Goal: Navigation & Orientation: Find specific page/section

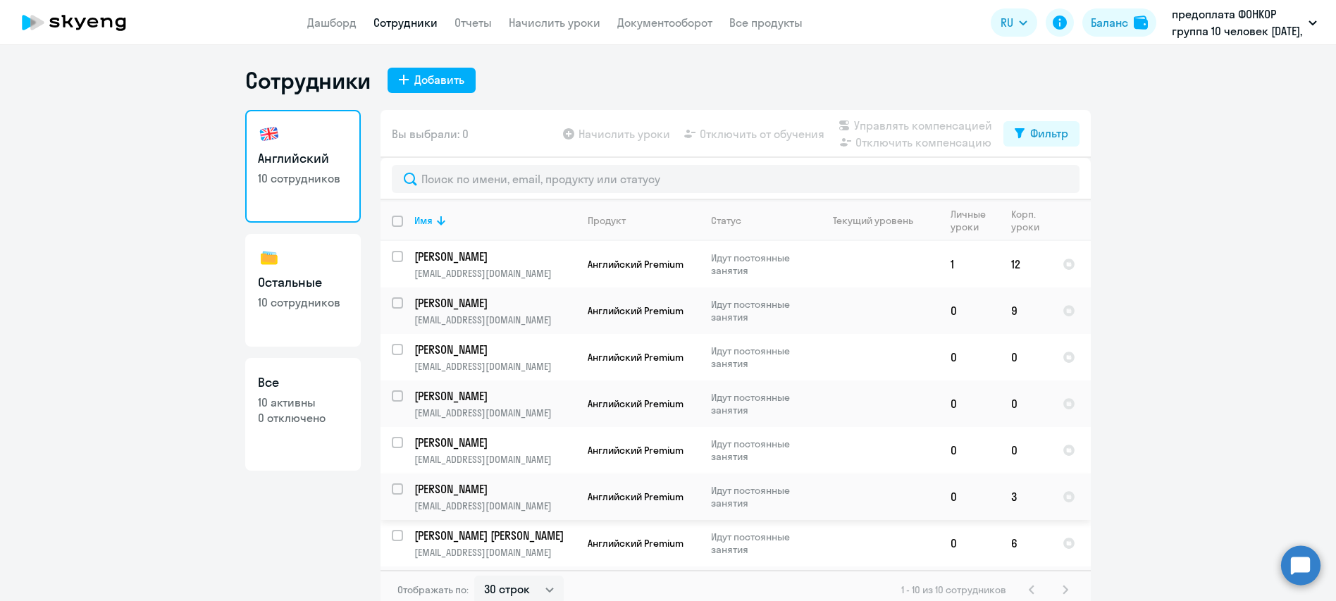
select select "30"
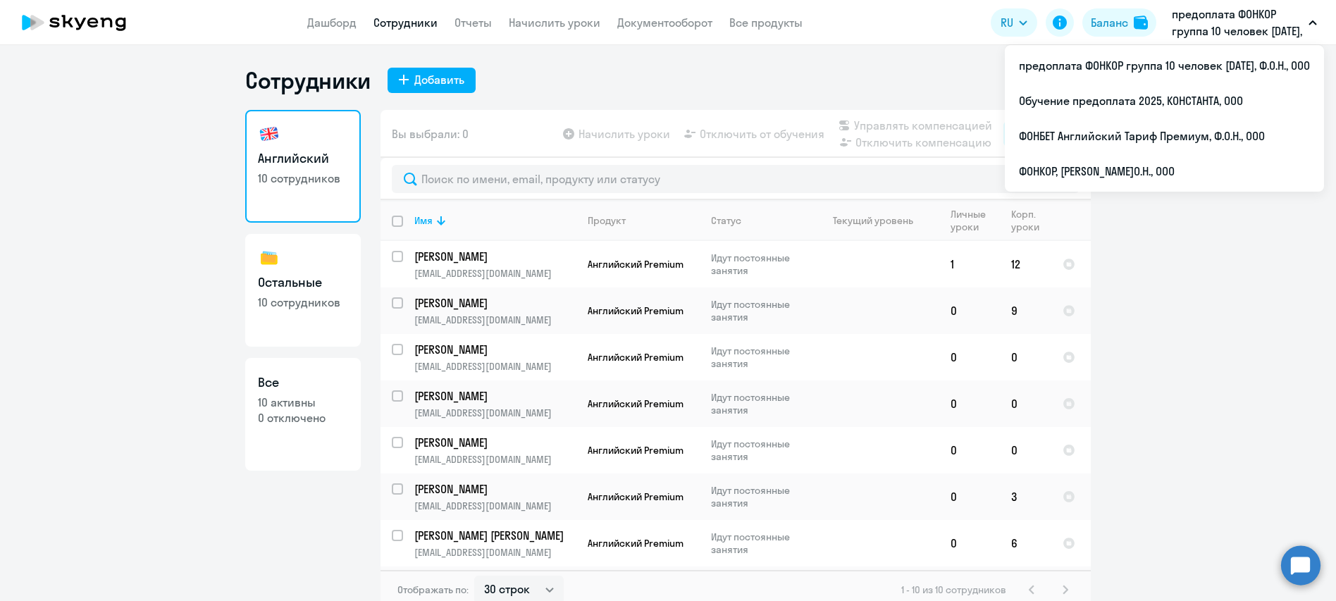
select select "30"
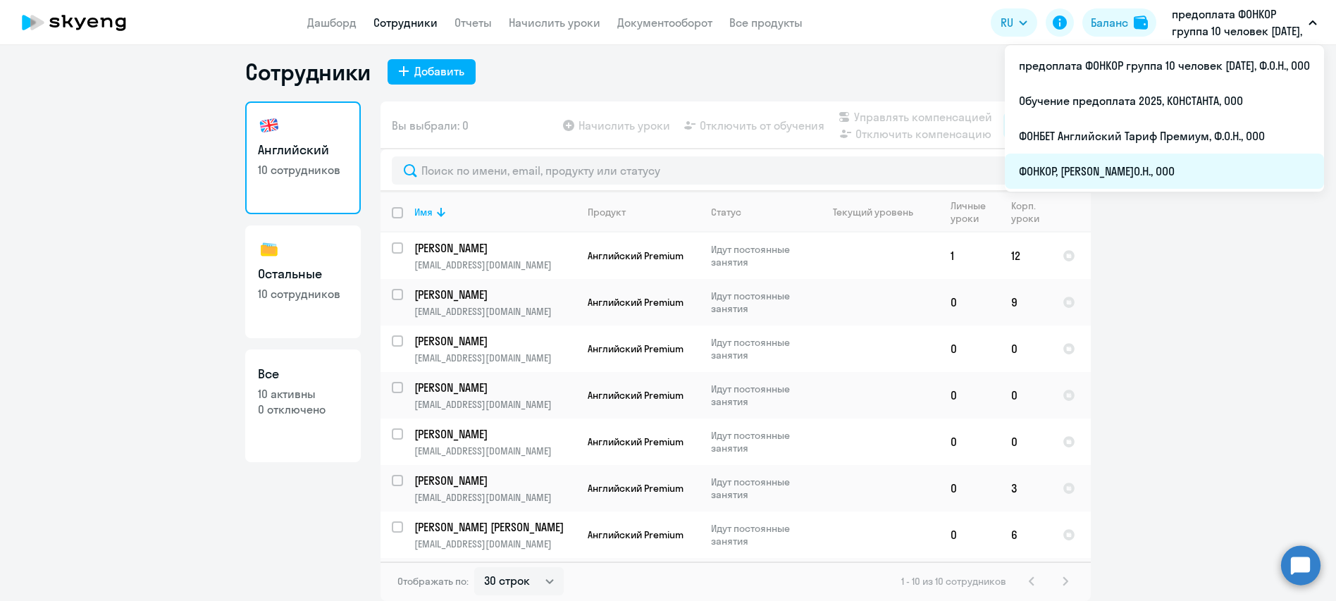
click at [1155, 178] on li "ФОНКОР, [PERSON_NAME]О.Н., ООО" at bounding box center [1164, 171] width 319 height 35
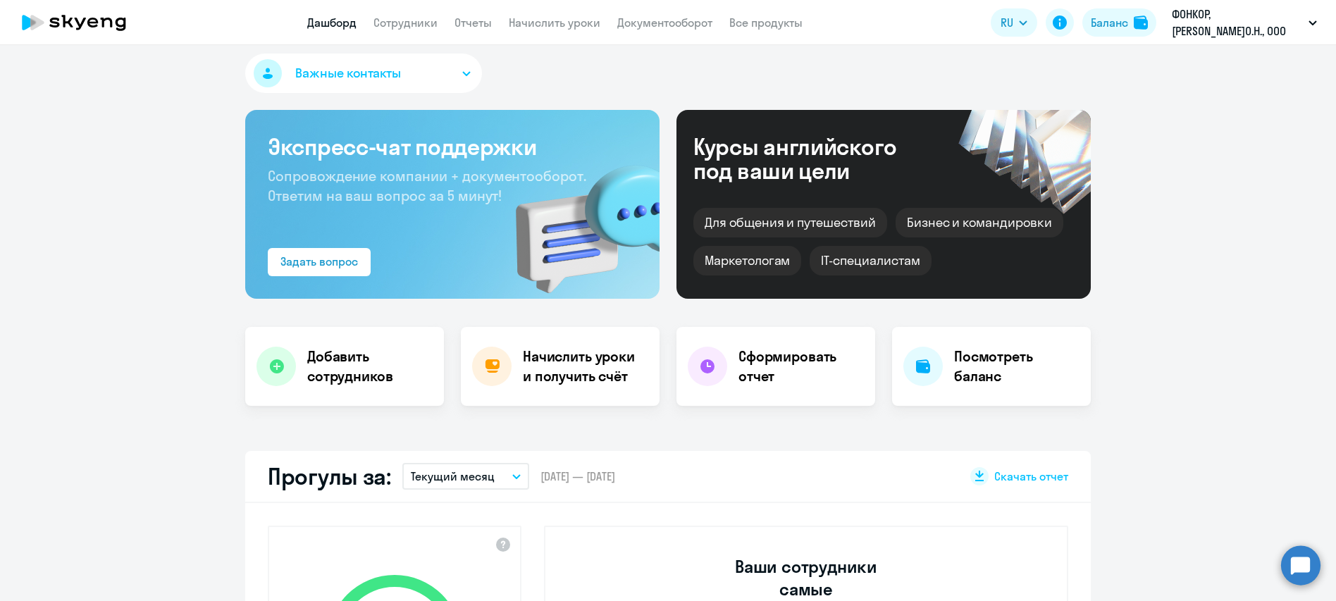
select select "30"
click at [426, 19] on link "Сотрудники" at bounding box center [405, 22] width 64 height 14
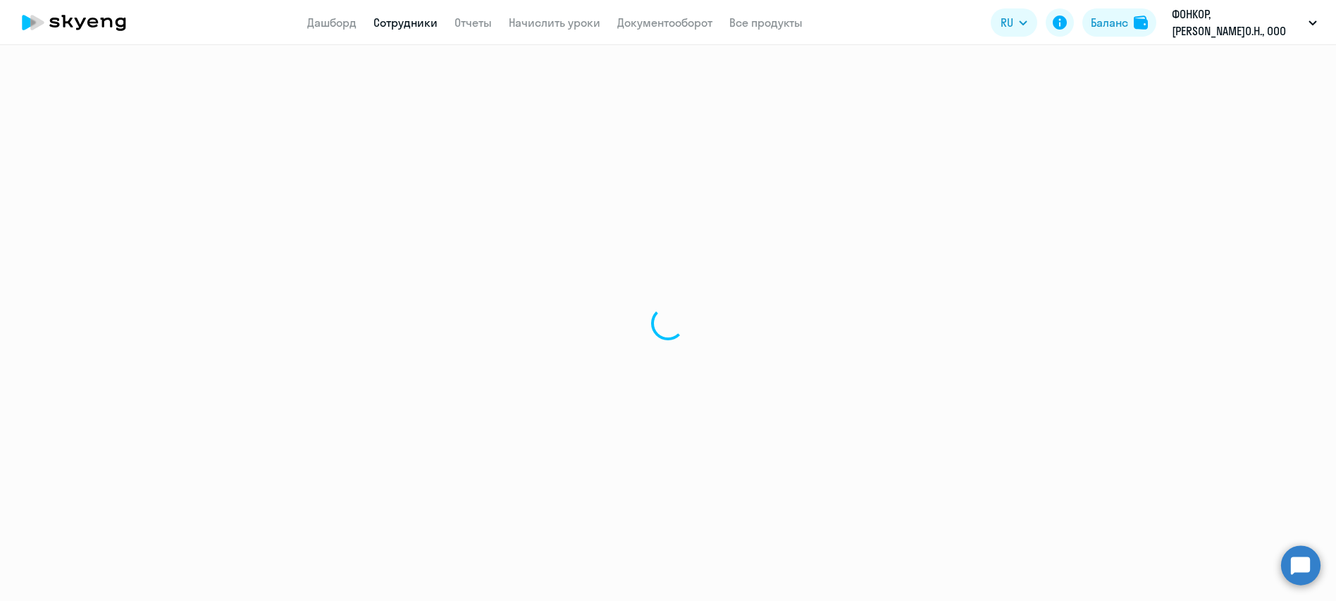
select select "30"
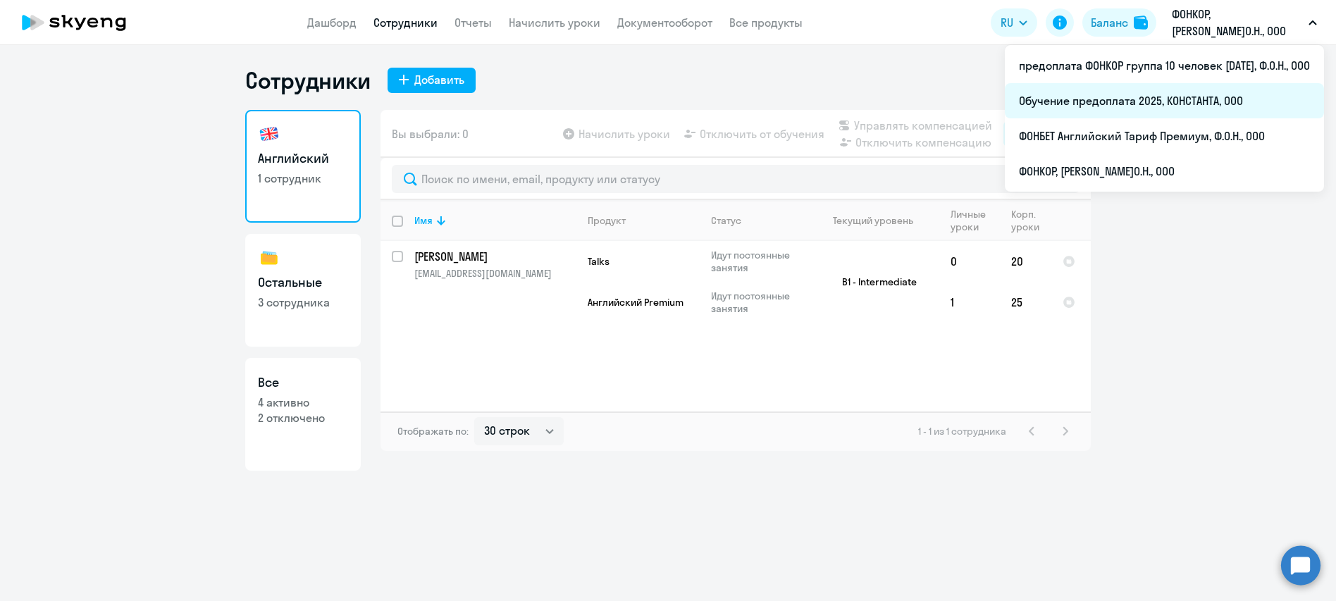
click at [1197, 101] on li "Обучение предоплата 2025, КОНСТАНТА, ООО" at bounding box center [1164, 100] width 319 height 35
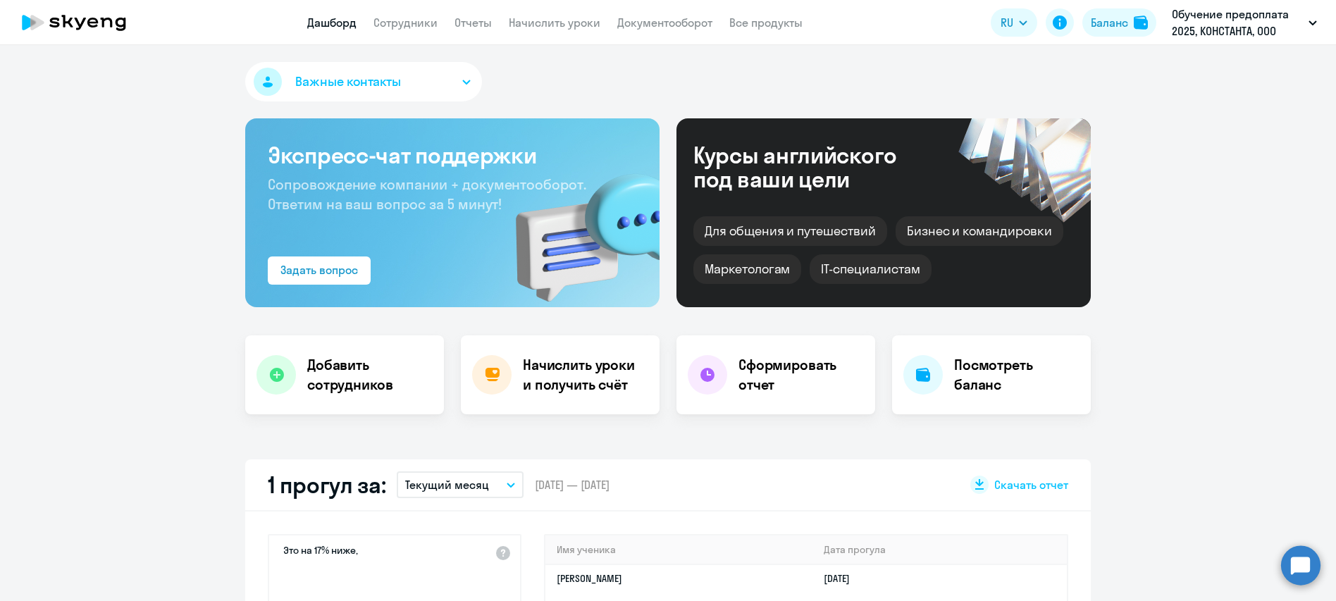
select select "30"
click at [421, 27] on link "Сотрудники" at bounding box center [405, 22] width 64 height 14
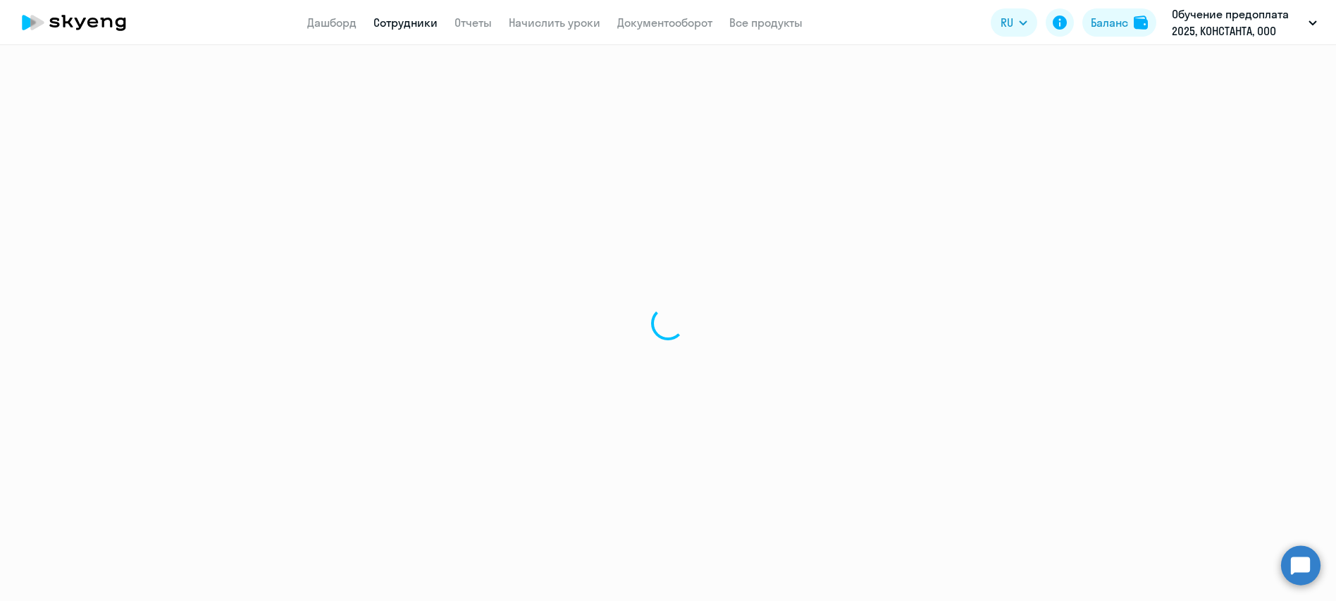
select select "30"
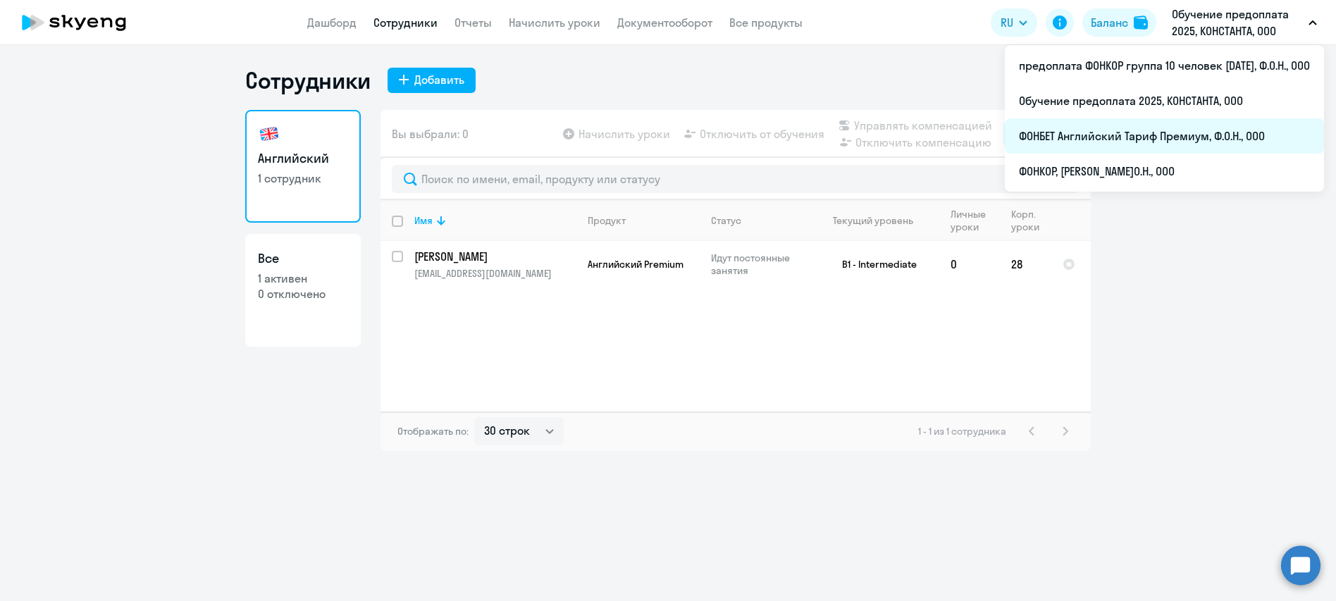
click at [1145, 139] on li "ФОНБЕТ Английский Тариф Премиум, Ф.О.Н., ООО" at bounding box center [1164, 135] width 319 height 35
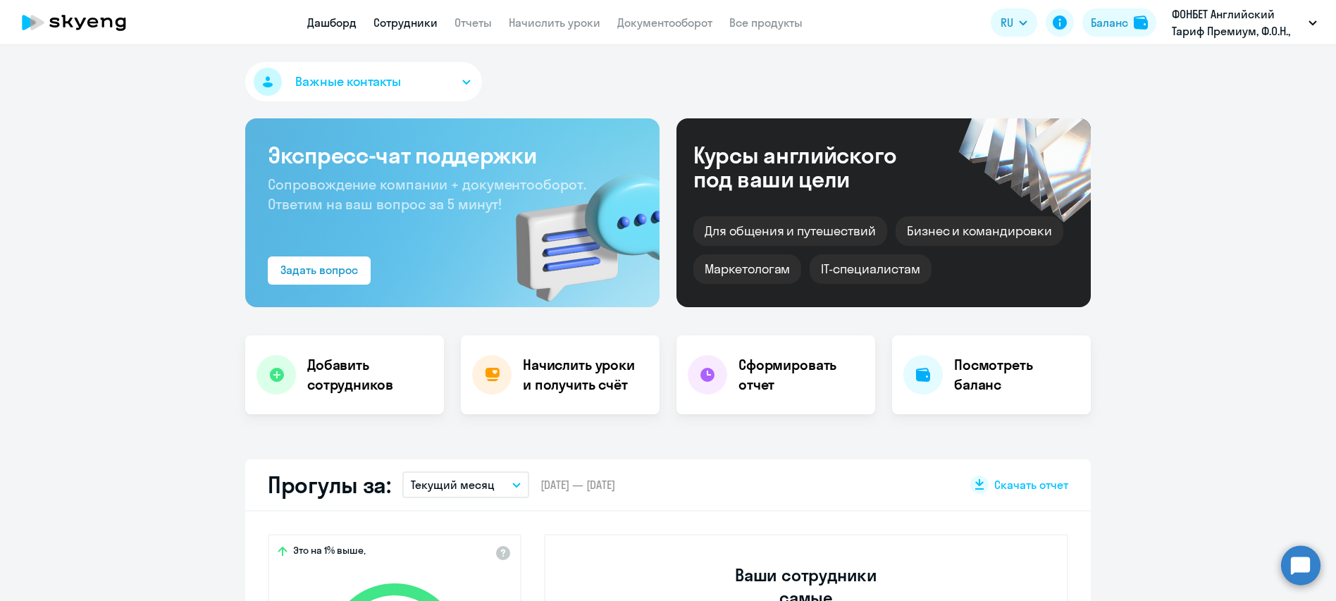
click at [418, 26] on link "Сотрудники" at bounding box center [405, 22] width 64 height 14
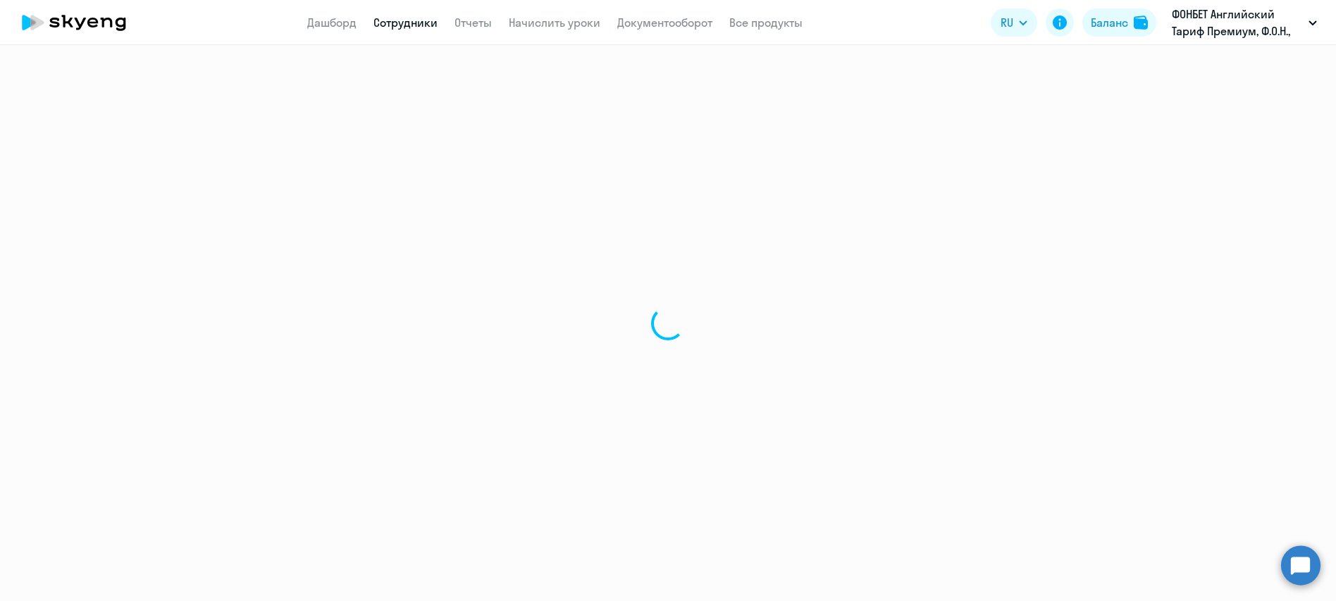
select select "30"
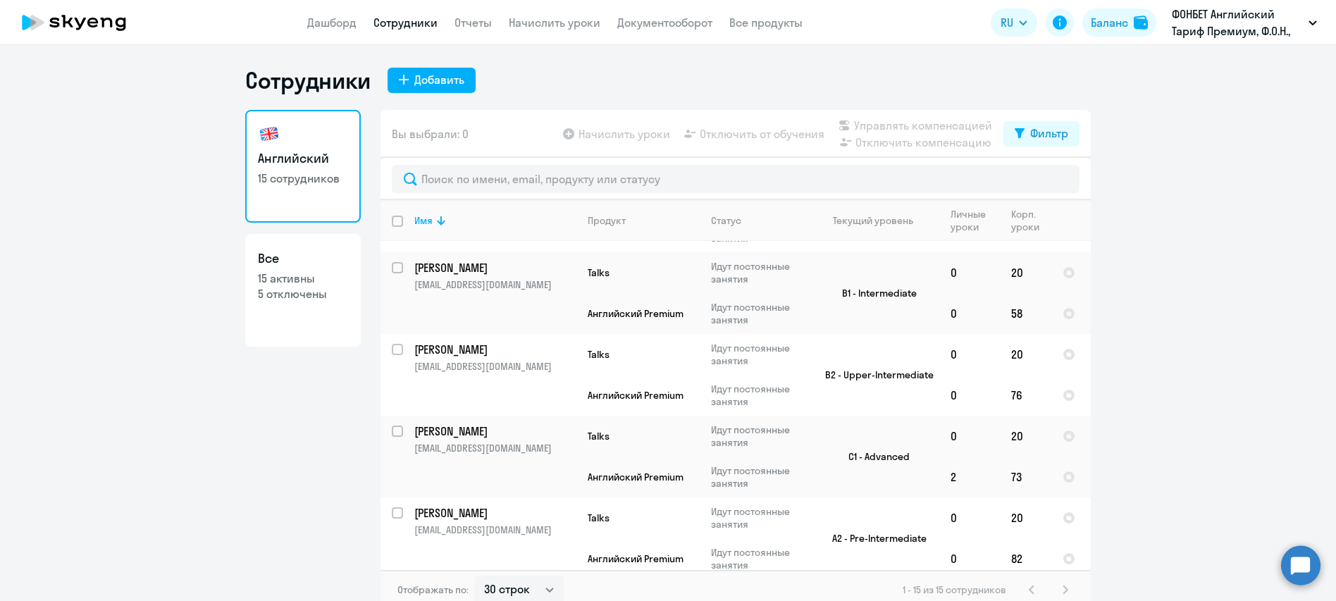
scroll to position [333, 0]
